Goal: Transaction & Acquisition: Purchase product/service

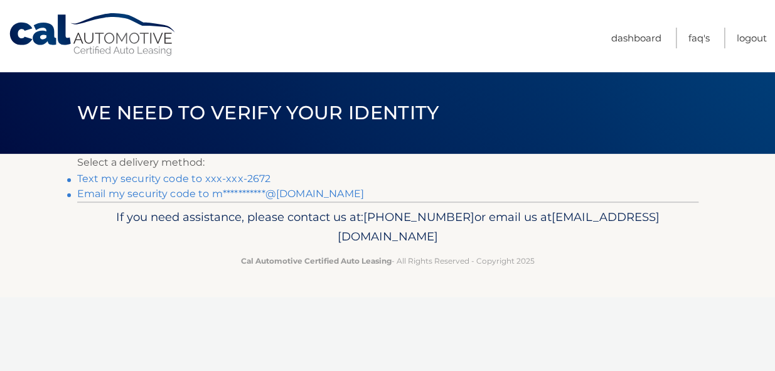
click at [245, 178] on link "Text my security code to xxx-xxx-2672" at bounding box center [174, 179] width 194 height 12
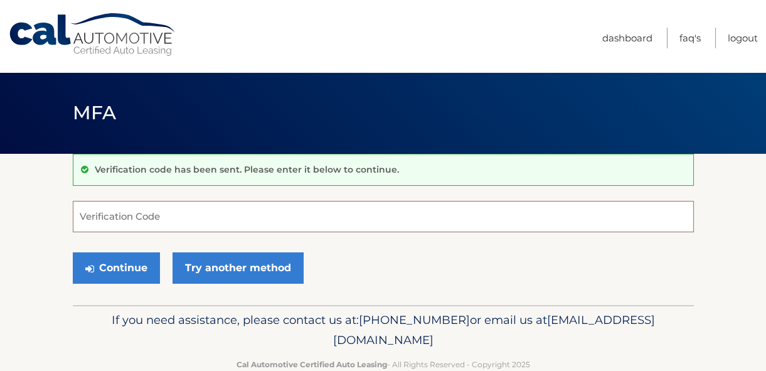
drag, startPoint x: 232, startPoint y: 215, endPoint x: 239, endPoint y: 216, distance: 6.9
click at [239, 216] on input "Verification Code" at bounding box center [383, 216] width 621 height 31
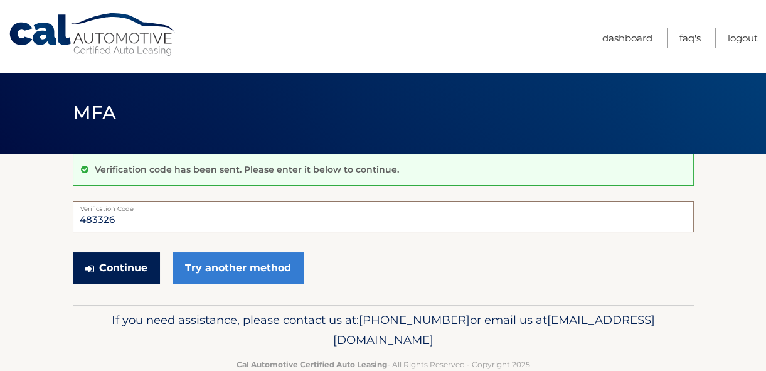
type input "483326"
click at [119, 273] on button "Continue" at bounding box center [116, 267] width 87 height 31
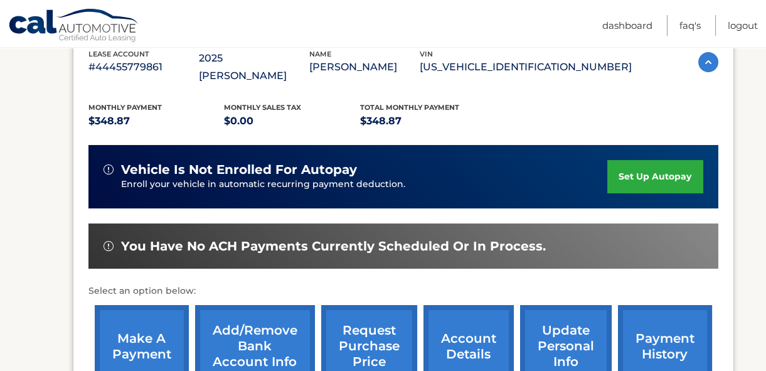
scroll to position [285, 0]
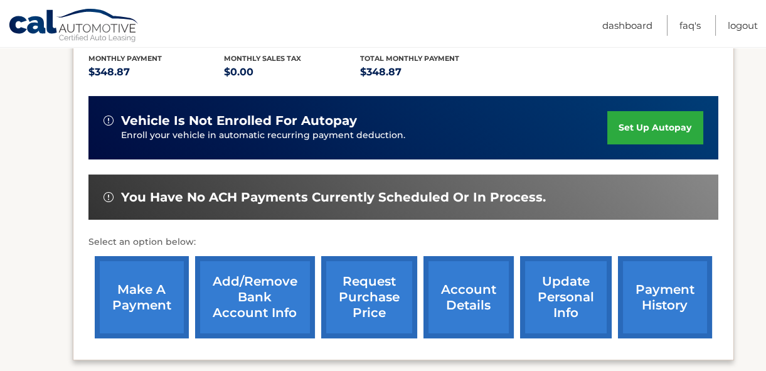
click at [155, 270] on link "make a payment" at bounding box center [142, 297] width 94 height 82
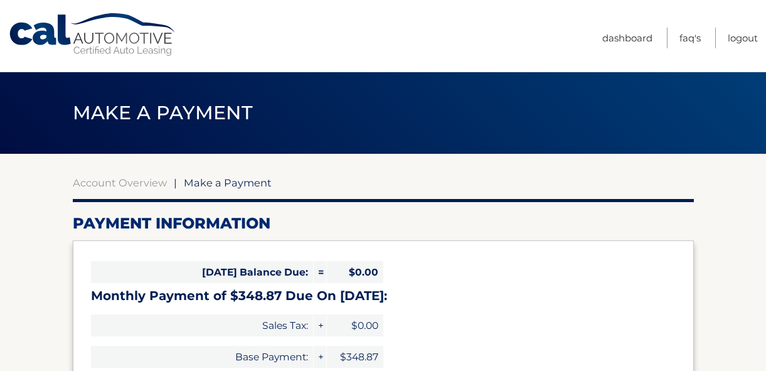
select select "YTdhNDhmMWQtOTY4Ny00OTczLThmYTItZjEyZjljYmQzM2Mx"
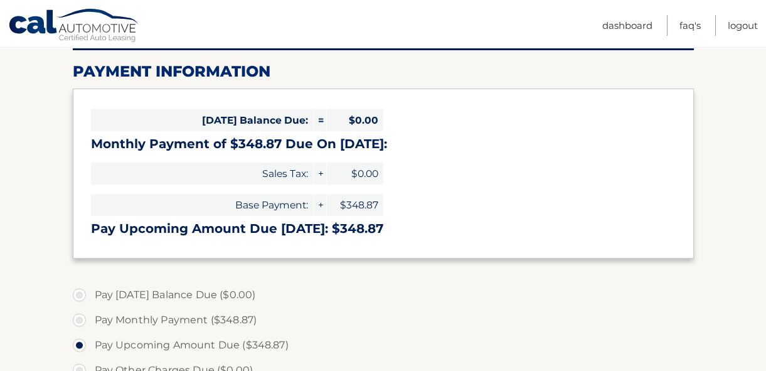
scroll to position [171, 0]
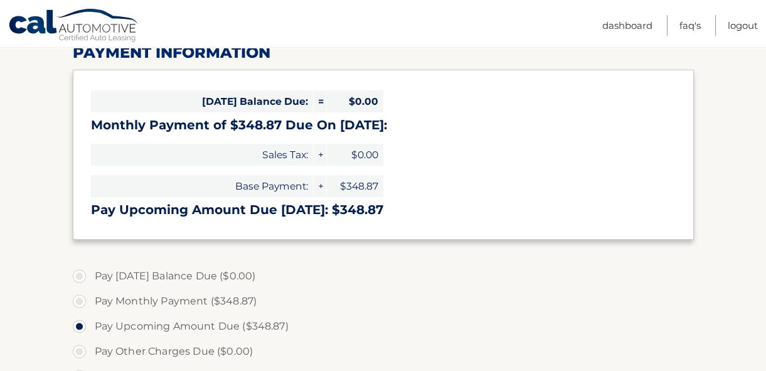
click at [201, 301] on label "Pay Monthly Payment ($348.87)" at bounding box center [383, 301] width 621 height 25
click at [90, 301] on input "Pay Monthly Payment ($348.87)" at bounding box center [84, 299] width 13 height 20
radio input "true"
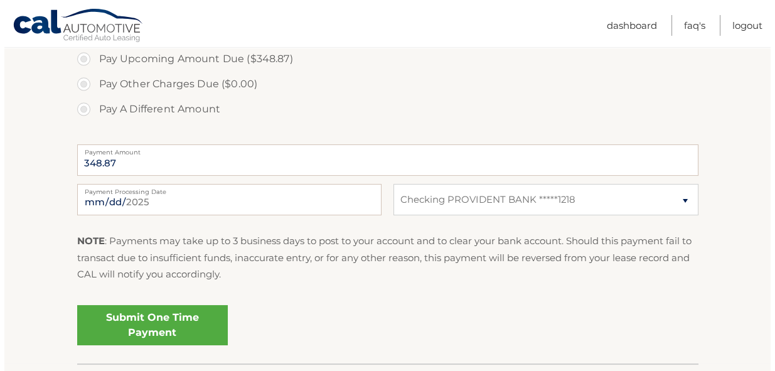
scroll to position [456, 0]
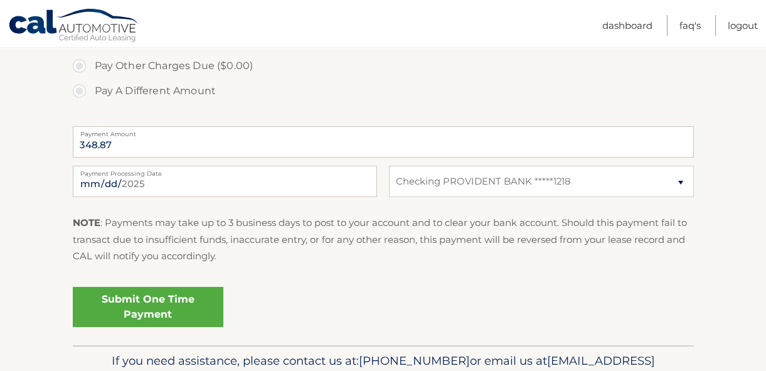
click at [180, 311] on link "Submit One Time Payment" at bounding box center [148, 307] width 151 height 40
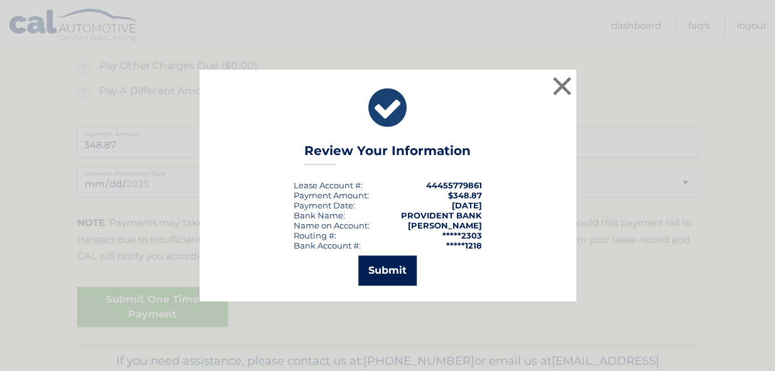
click at [383, 269] on button "Submit" at bounding box center [387, 270] width 58 height 30
